Goal: Task Accomplishment & Management: Use online tool/utility

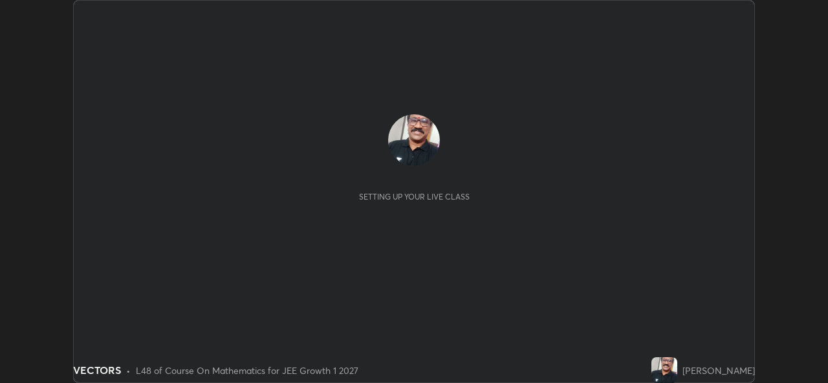
scroll to position [383, 827]
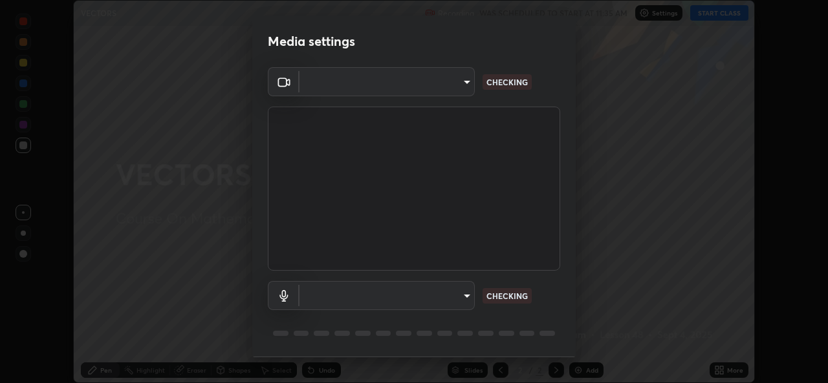
type input "569eda024783435d994141eea561002d0b66ef9bf42ee4150d9e40181b5ade2b"
type input "default"
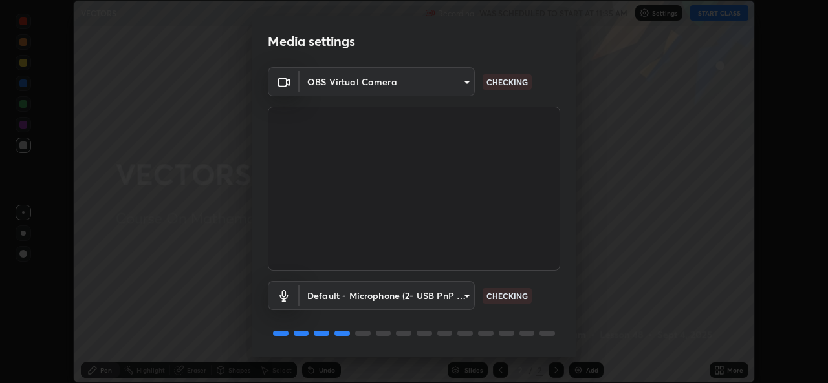
click at [495, 299] on p "CHECKING" at bounding box center [506, 296] width 41 height 12
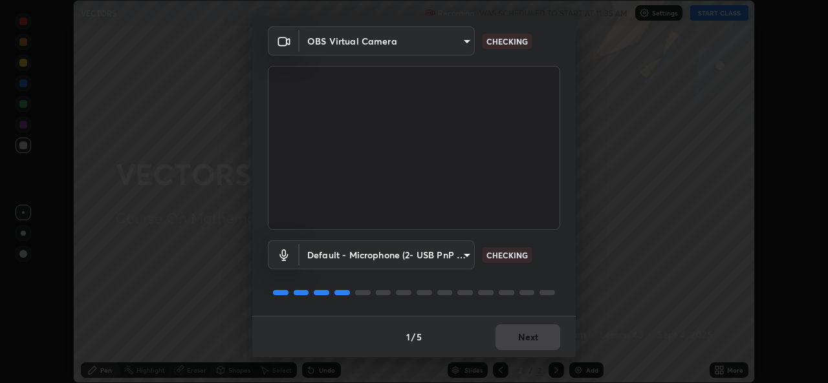
click at [515, 338] on div "1 / 5 Next" at bounding box center [413, 336] width 323 height 41
click at [517, 338] on div "1 / 5 Next" at bounding box center [413, 336] width 323 height 41
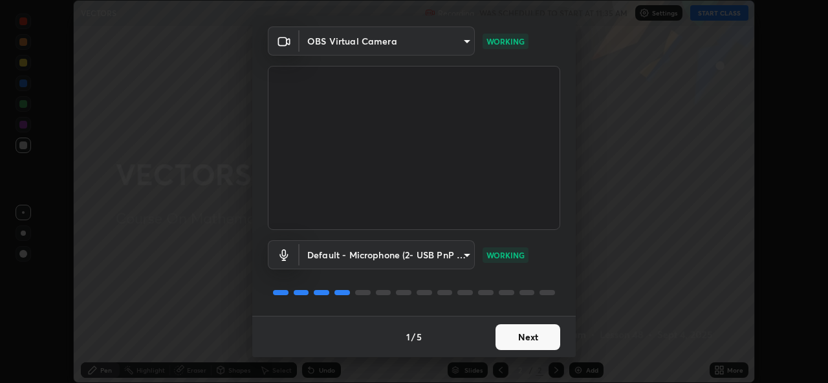
click at [525, 337] on button "Next" at bounding box center [527, 338] width 65 height 26
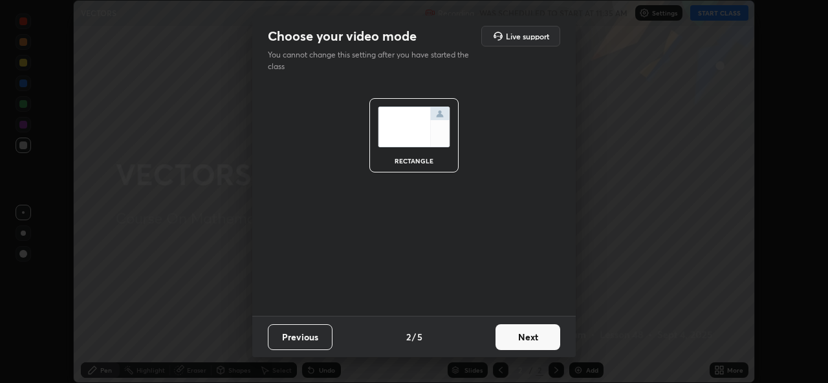
click at [528, 339] on button "Next" at bounding box center [527, 338] width 65 height 26
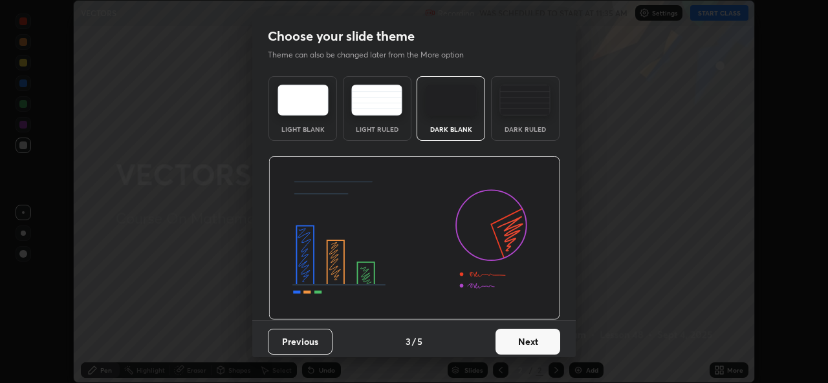
click at [532, 339] on button "Next" at bounding box center [527, 342] width 65 height 26
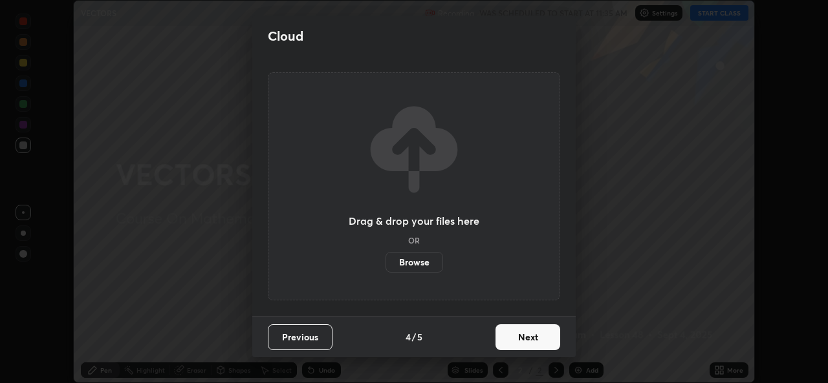
click at [525, 339] on button "Next" at bounding box center [527, 338] width 65 height 26
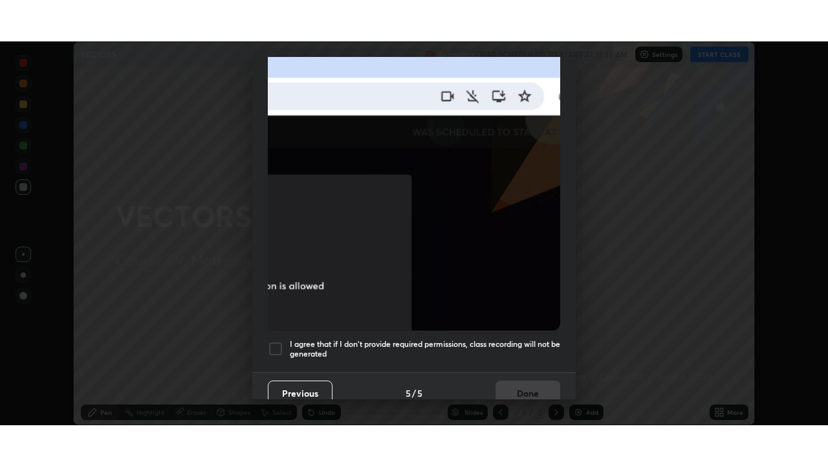
scroll to position [305, 0]
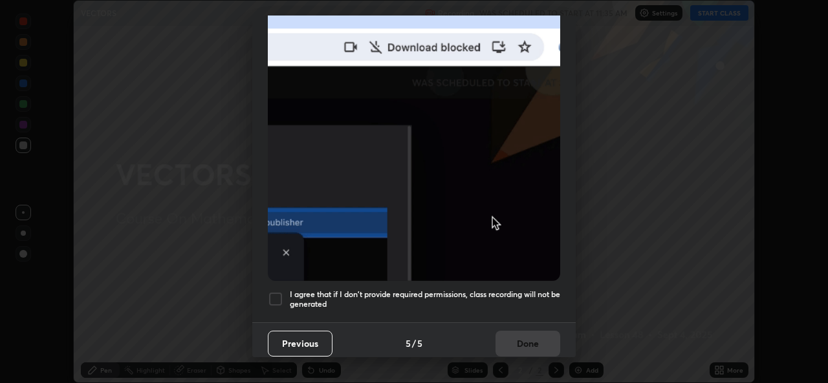
click at [278, 295] on div at bounding box center [276, 300] width 16 height 16
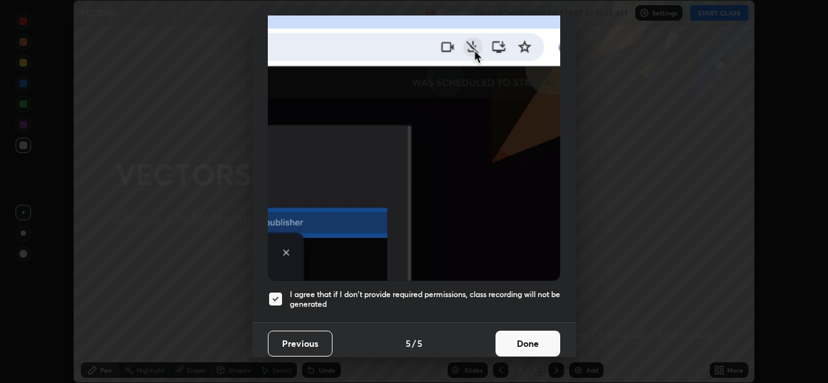
click at [524, 341] on button "Done" at bounding box center [527, 344] width 65 height 26
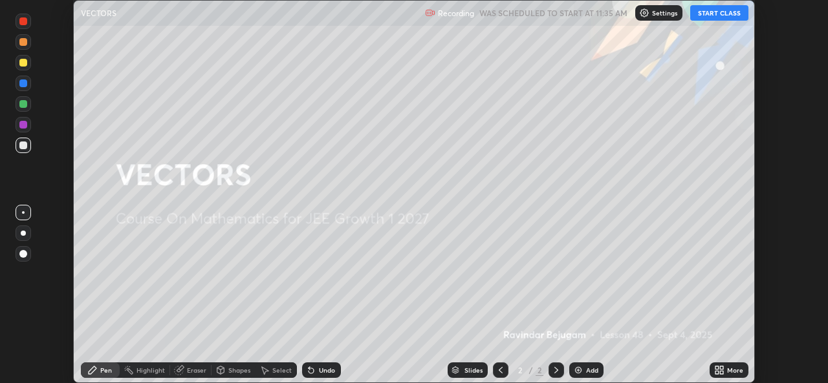
click at [711, 14] on button "START CLASS" at bounding box center [719, 13] width 58 height 16
click at [716, 372] on icon at bounding box center [716, 372] width 3 height 3
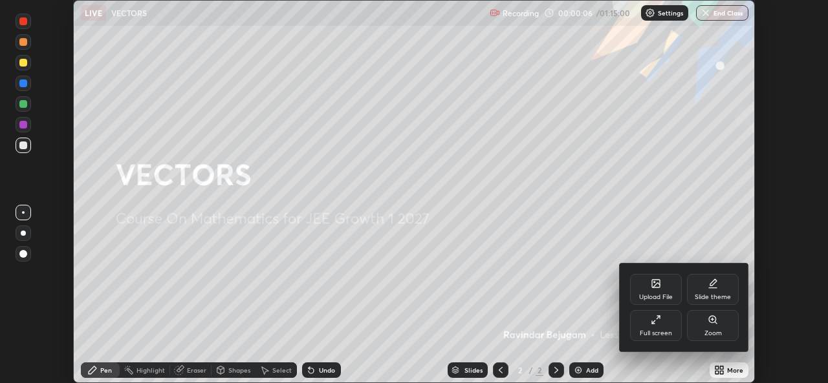
click at [653, 321] on icon at bounding box center [655, 320] width 10 height 10
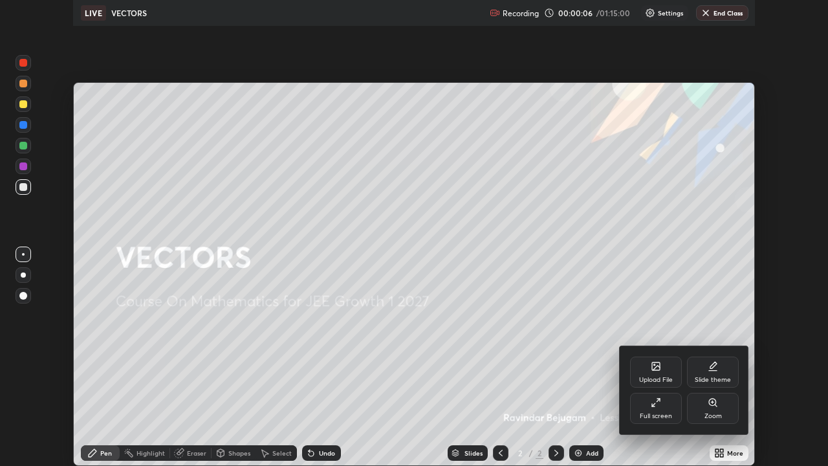
scroll to position [466, 828]
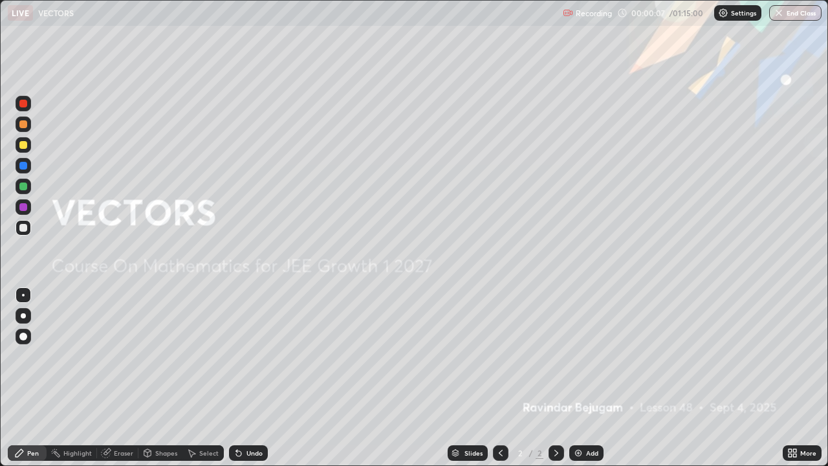
click at [589, 383] on div "Add" at bounding box center [592, 452] width 12 height 6
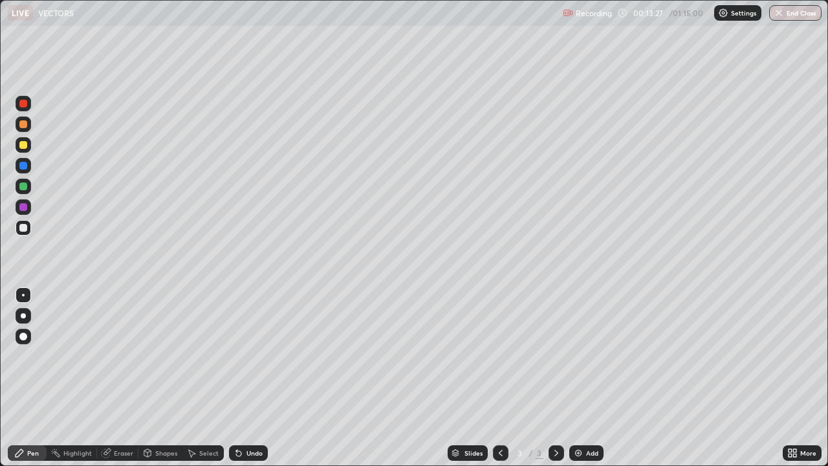
click at [582, 383] on div "Add" at bounding box center [586, 453] width 34 height 16
click at [23, 208] on div at bounding box center [23, 207] width 8 height 8
click at [26, 228] on div at bounding box center [23, 228] width 8 height 8
click at [252, 383] on div "Undo" at bounding box center [254, 452] width 16 height 6
click at [253, 383] on div "Undo" at bounding box center [248, 453] width 39 height 16
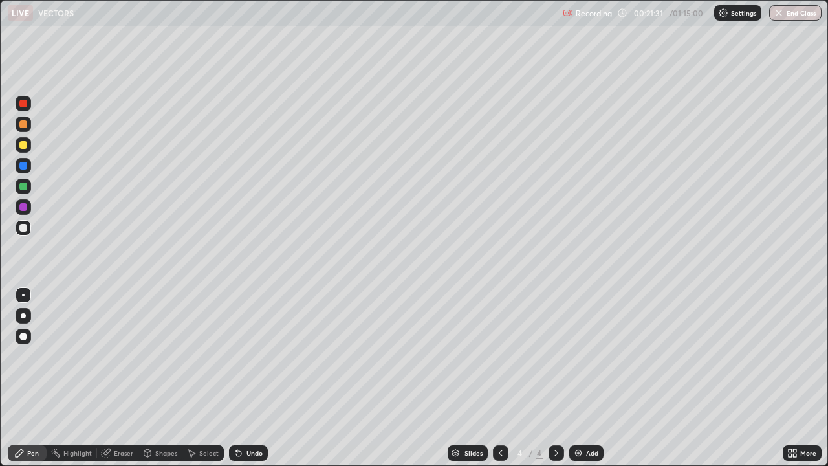
click at [252, 383] on div "Undo" at bounding box center [248, 453] width 39 height 16
click at [26, 210] on div at bounding box center [24, 207] width 16 height 16
click at [22, 228] on div at bounding box center [23, 228] width 8 height 8
click at [790, 383] on div "More" at bounding box center [801, 453] width 39 height 26
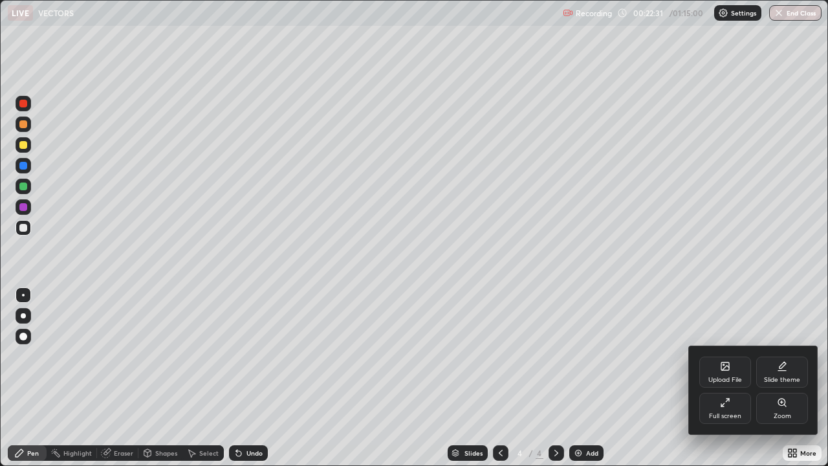
click at [786, 383] on div "Zoom" at bounding box center [782, 407] width 52 height 31
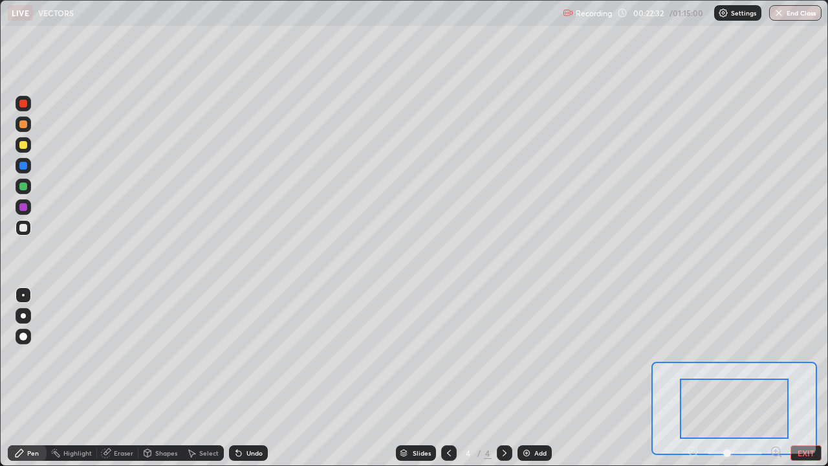
click at [766, 383] on div at bounding box center [734, 408] width 109 height 60
click at [722, 383] on div at bounding box center [734, 408] width 109 height 60
click at [768, 383] on div at bounding box center [734, 408] width 109 height 60
click at [771, 383] on div at bounding box center [734, 408] width 109 height 60
click at [804, 383] on button "EXIT" at bounding box center [805, 453] width 31 height 16
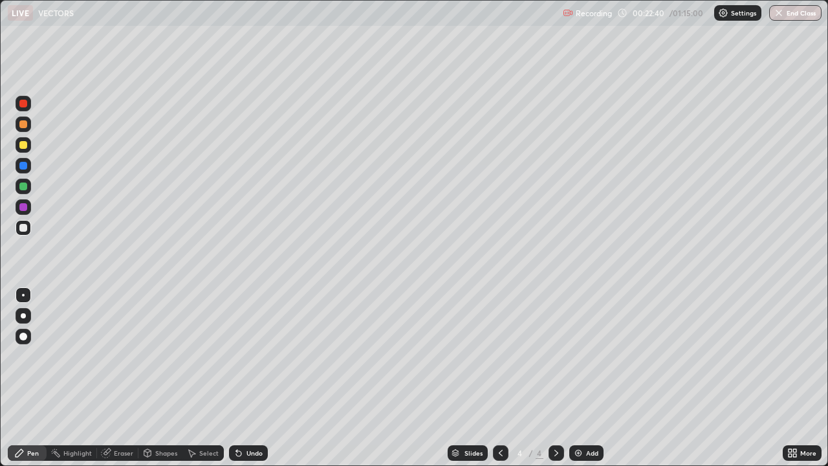
click at [791, 383] on div "More" at bounding box center [801, 453] width 39 height 26
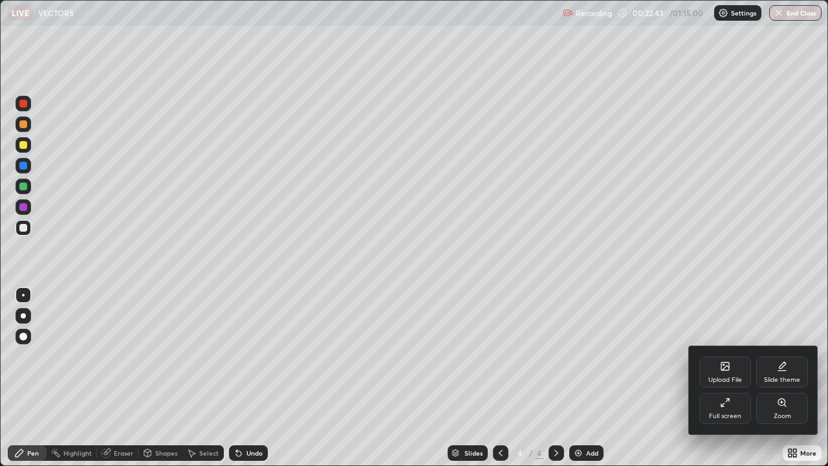
click at [678, 342] on div at bounding box center [414, 233] width 828 height 466
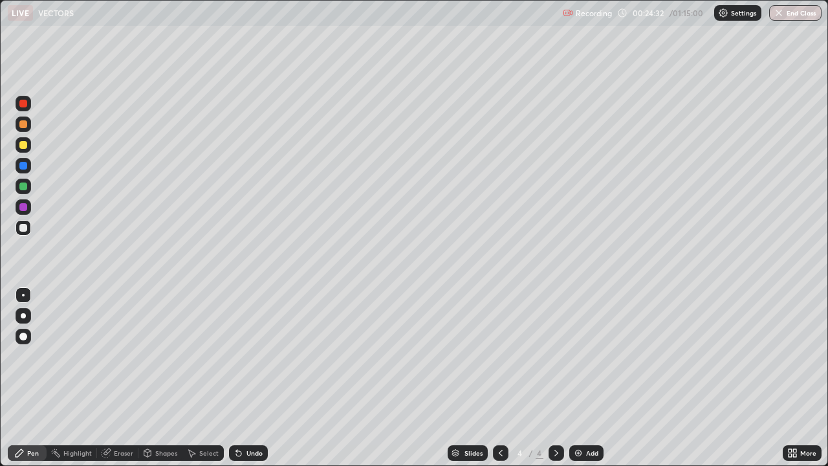
click at [579, 383] on img at bounding box center [578, 452] width 10 height 10
click at [249, 383] on div "Undo" at bounding box center [254, 452] width 16 height 6
click at [253, 383] on div "Undo" at bounding box center [254, 452] width 16 height 6
click at [575, 383] on img at bounding box center [578, 452] width 10 height 10
click at [581, 383] on img at bounding box center [578, 452] width 10 height 10
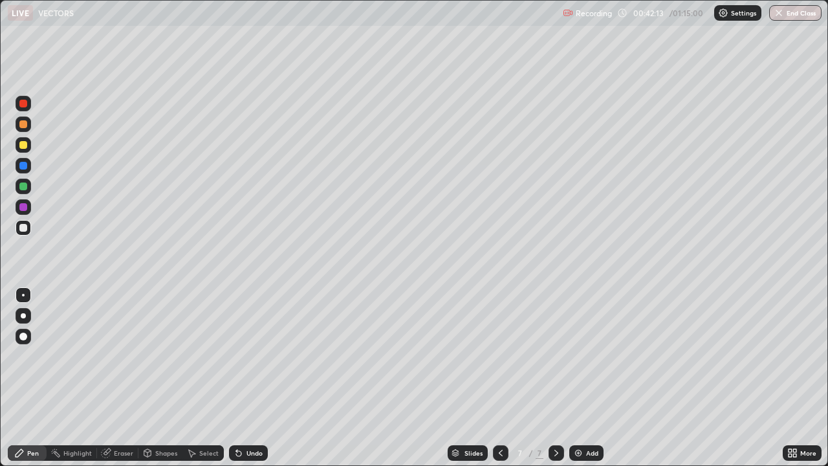
click at [499, 383] on icon at bounding box center [500, 452] width 10 height 10
click at [575, 383] on img at bounding box center [578, 452] width 10 height 10
click at [24, 208] on div at bounding box center [23, 207] width 8 height 8
click at [583, 383] on div "Add" at bounding box center [586, 453] width 34 height 16
click at [786, 16] on button "End Class" at bounding box center [795, 13] width 51 height 16
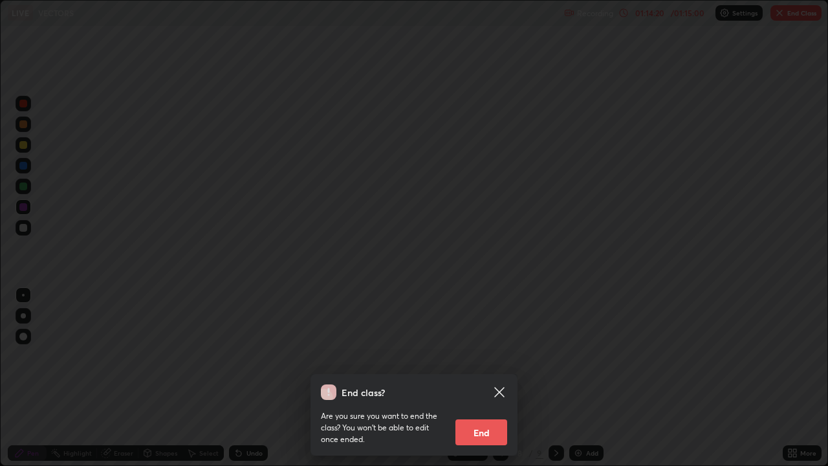
click at [498, 383] on button "End" at bounding box center [481, 432] width 52 height 26
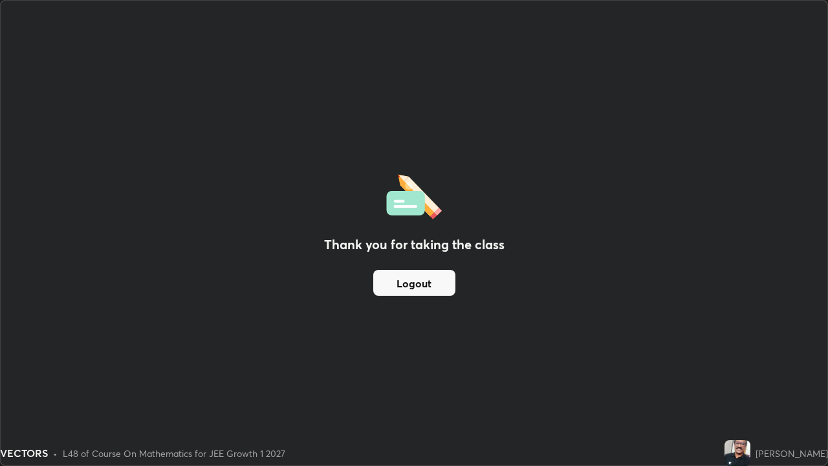
click at [445, 285] on button "Logout" at bounding box center [414, 283] width 82 height 26
